Goal: Task Accomplishment & Management: Manage account settings

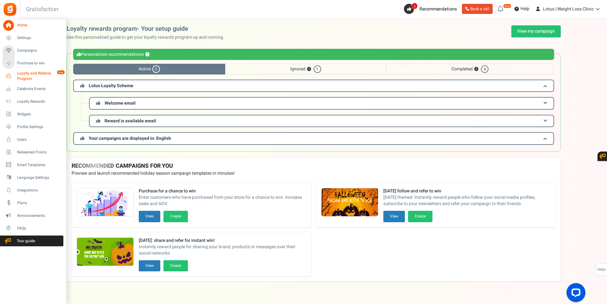
click at [22, 75] on span "Loyalty and Referral Program" at bounding box center [40, 76] width 46 height 11
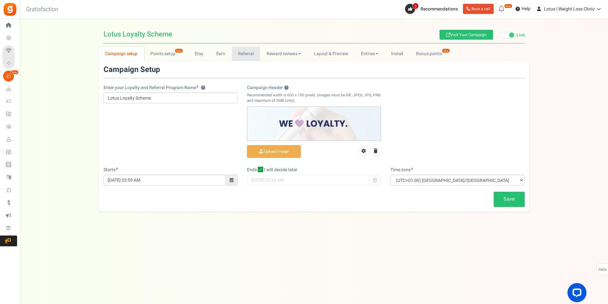
click at [246, 53] on link "Referral" at bounding box center [246, 54] width 29 height 14
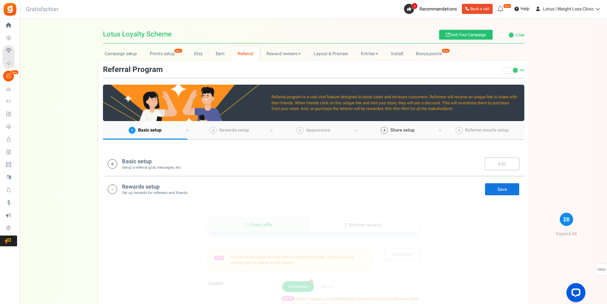
click at [405, 134] on link "4 Share setup" at bounding box center [398, 130] width 84 height 18
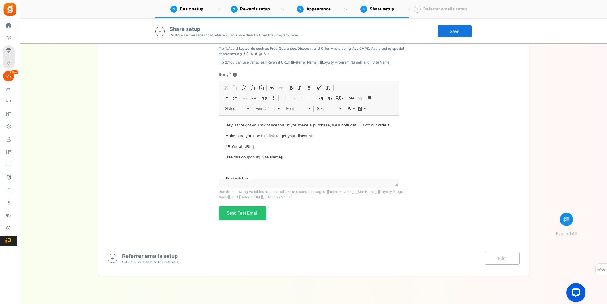
scroll to position [485, 0]
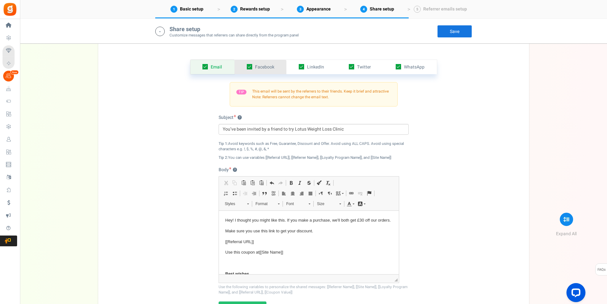
click at [268, 69] on span "Facebook" at bounding box center [264, 67] width 19 height 7
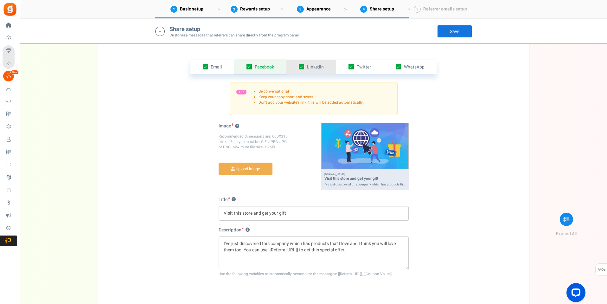
click at [319, 66] on span "LinkedIn" at bounding box center [315, 67] width 17 height 7
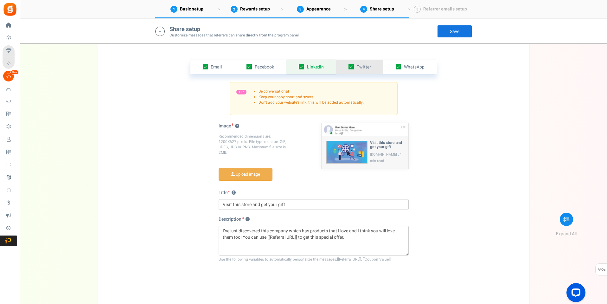
click at [357, 65] on span "Twitter" at bounding box center [364, 67] width 14 height 7
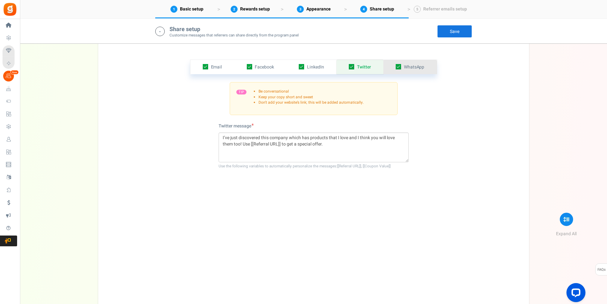
click at [414, 66] on span "WhatsApp" at bounding box center [414, 67] width 21 height 7
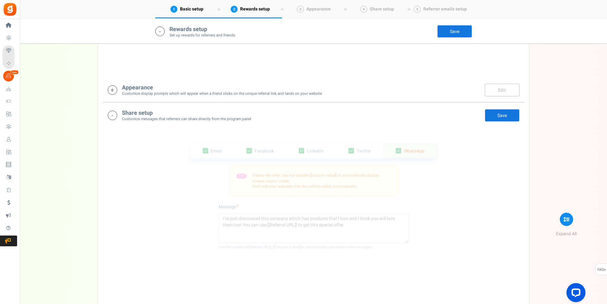
scroll to position [453, 0]
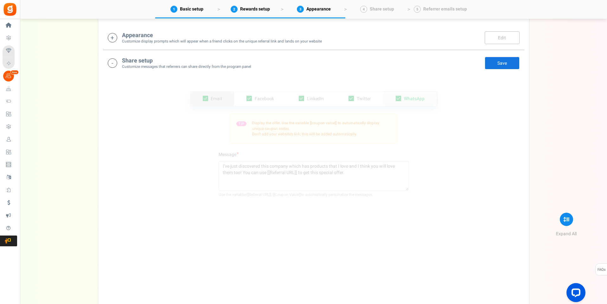
click at [211, 96] on span "Email" at bounding box center [216, 98] width 11 height 7
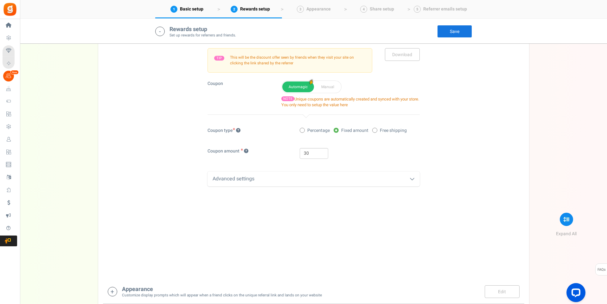
scroll to position [200, 0]
click at [288, 174] on div "Advanced settings" at bounding box center [314, 178] width 212 height 15
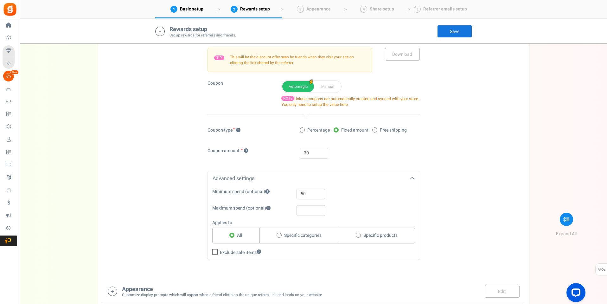
drag, startPoint x: 245, startPoint y: 191, endPoint x: 201, endPoint y: 188, distance: 44.2
click at [201, 188] on div "1. Friend offer Paused! Coupons over. Upload now! 2. Referrer rewards Paused! C…" at bounding box center [313, 138] width 421 height 273
copy label "Minimum spend"
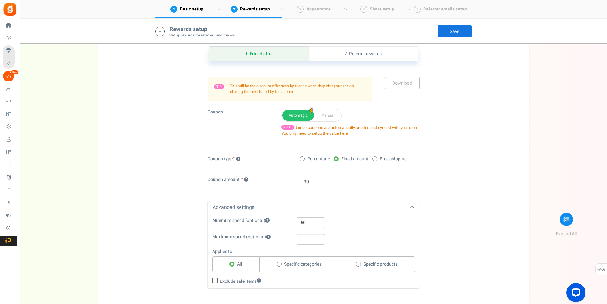
scroll to position [168, 0]
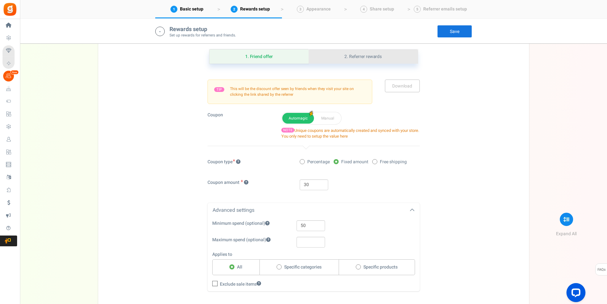
click at [363, 53] on link "2. Referrer rewards" at bounding box center [363, 56] width 109 height 14
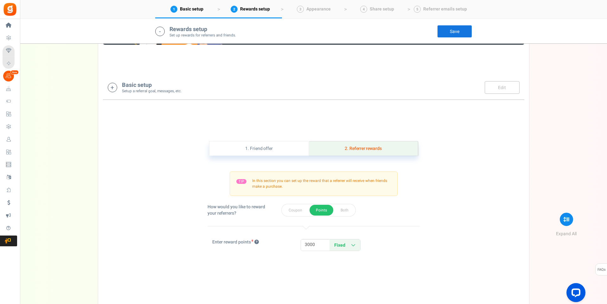
scroll to position [73, 0]
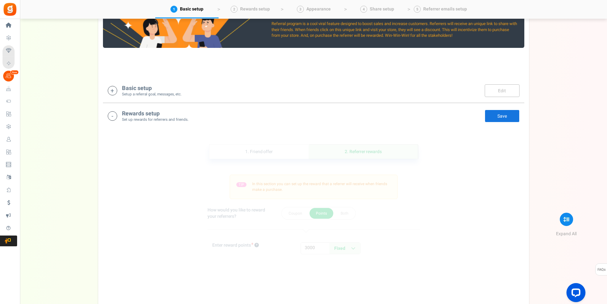
click at [182, 114] on h4 "Rewards setup" at bounding box center [155, 114] width 67 height 6
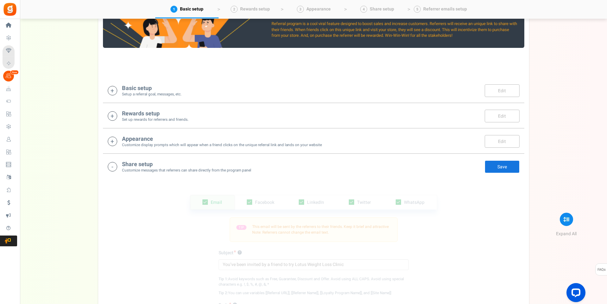
click at [213, 91] on div "Basic setup Setup a referral goal, messages, etc. Edit Save" at bounding box center [314, 90] width 412 height 13
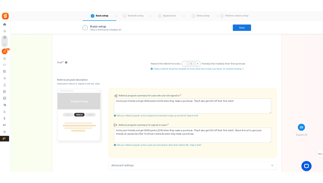
scroll to position [101, 0]
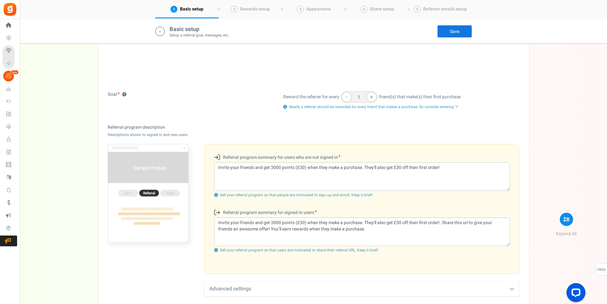
drag, startPoint x: 350, startPoint y: 156, endPoint x: 220, endPoint y: 157, distance: 130.5
click at [220, 157] on div "Referral program summary for users who are not signed in (New users)" at bounding box center [361, 158] width 305 height 9
